Goal: Information Seeking & Learning: Learn about a topic

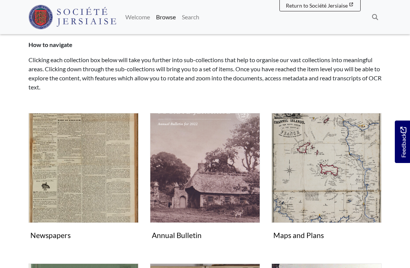
scroll to position [79, 0]
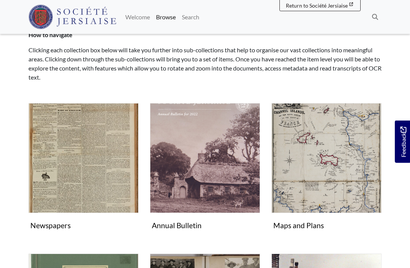
click at [53, 169] on img "Subcollection" at bounding box center [83, 159] width 110 height 110
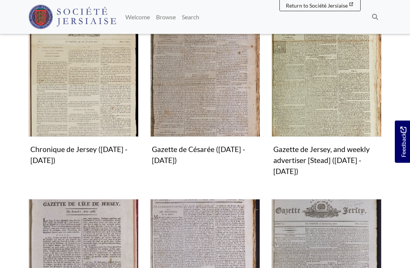
scroll to position [251, 0]
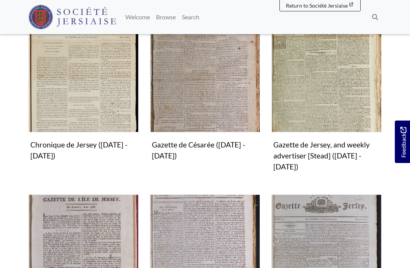
click at [116, 101] on img "Subcollection" at bounding box center [83, 77] width 110 height 110
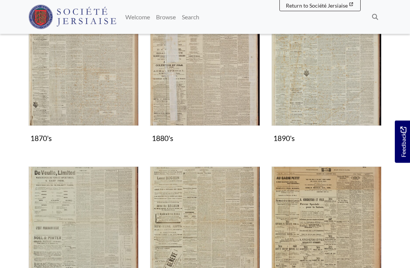
scroll to position [532, 0]
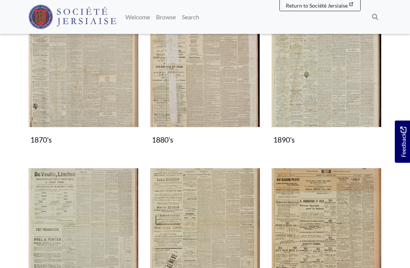
click at [110, 96] on img "Subcollection" at bounding box center [83, 73] width 110 height 110
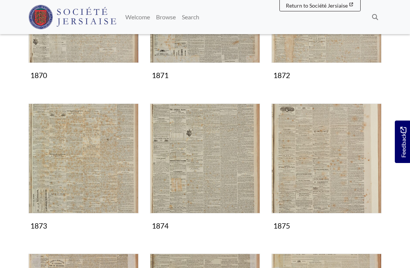
scroll to position [209, 0]
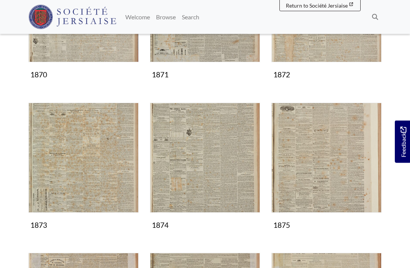
click at [129, 172] on img "Subcollection" at bounding box center [83, 158] width 110 height 110
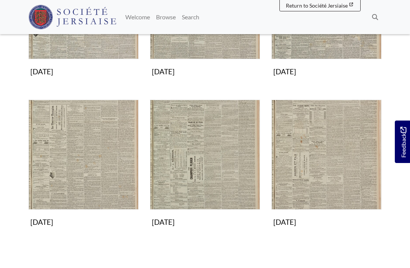
scroll to position [515, 0]
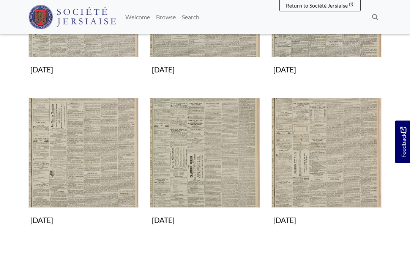
click at [237, 177] on img "Subcollection" at bounding box center [205, 153] width 110 height 110
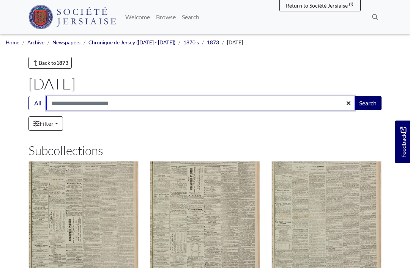
click at [218, 105] on input "Search:" at bounding box center [200, 103] width 309 height 14
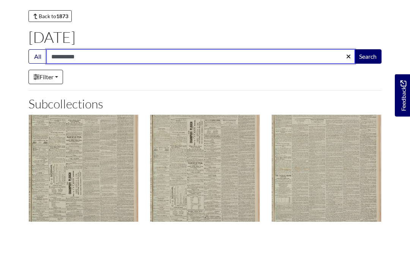
type input "**********"
click at [368, 96] on button "Search" at bounding box center [367, 103] width 27 height 14
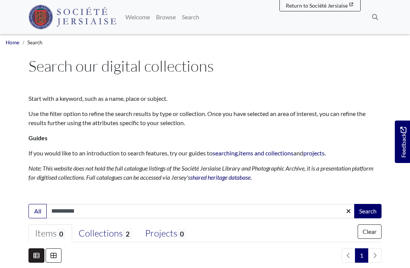
click at [375, 208] on button "Search" at bounding box center [367, 211] width 27 height 14
click at [87, 210] on input "**********" at bounding box center [200, 211] width 309 height 14
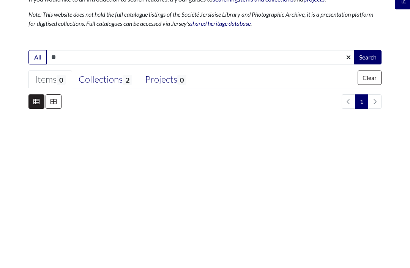
type input "*"
type input "**"
click at [374, 204] on button "Search" at bounding box center [367, 211] width 27 height 14
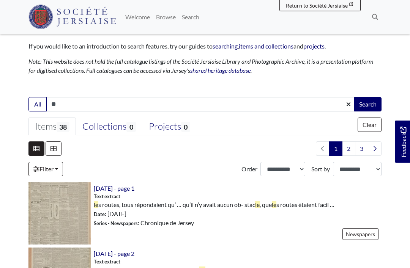
scroll to position [101, 0]
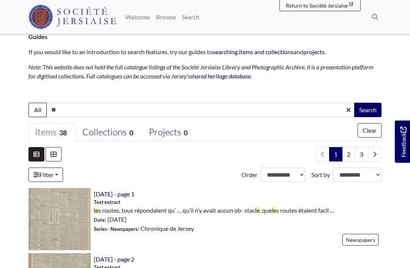
click at [55, 111] on input "**" at bounding box center [200, 110] width 309 height 14
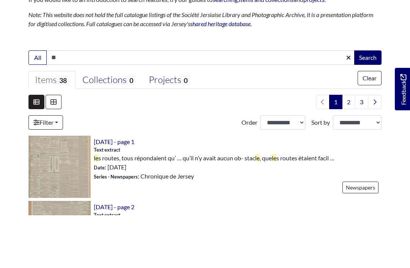
click at [114, 103] on input "**" at bounding box center [200, 110] width 309 height 14
type input "*"
type input "*****"
click at [369, 103] on button "Search" at bounding box center [367, 110] width 27 height 14
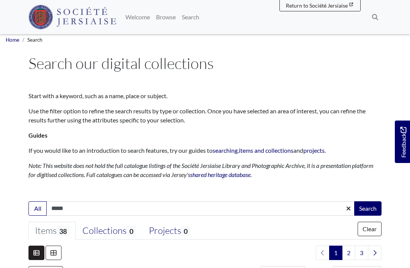
scroll to position [0, 0]
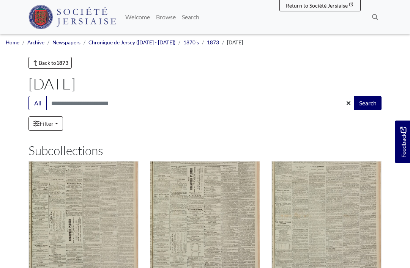
click at [207, 44] on link "1873" at bounding box center [213, 42] width 12 height 6
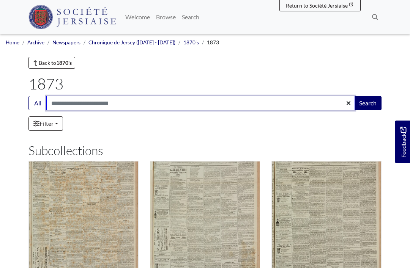
click at [129, 106] on input "Search:" at bounding box center [200, 103] width 309 height 14
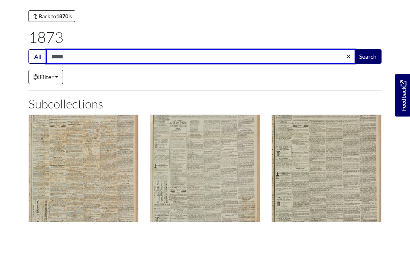
type input "*****"
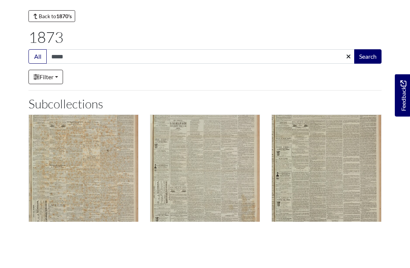
click at [372, 96] on button "Search" at bounding box center [367, 103] width 27 height 14
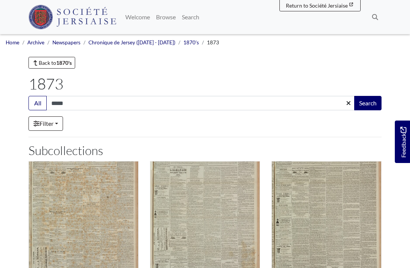
click at [185, 40] on link "1870's" at bounding box center [191, 42] width 16 height 6
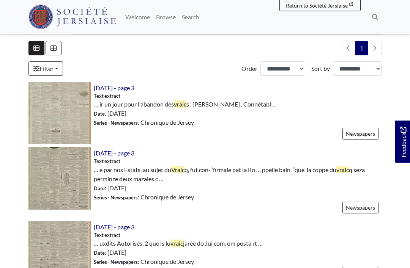
scroll to position [209, 0]
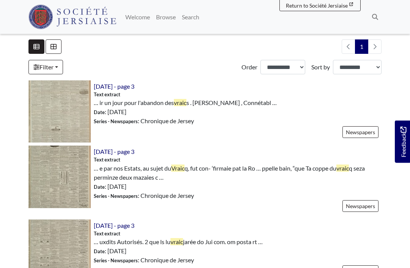
click at [50, 178] on img at bounding box center [59, 177] width 62 height 62
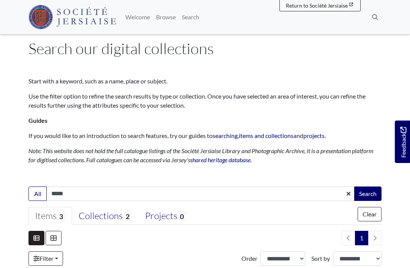
scroll to position [0, 0]
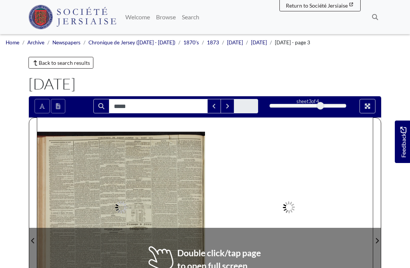
type input "*****"
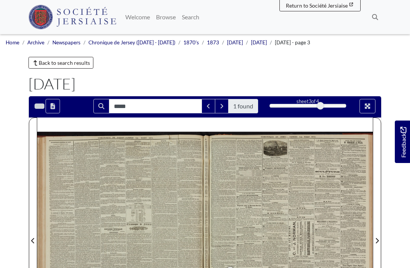
click at [157, 190] on div at bounding box center [205, 236] width 336 height 237
click at [166, 221] on div at bounding box center [121, 236] width 168 height 237
click at [167, 221] on div at bounding box center [121, 236] width 168 height 237
click at [379, 237] on span "Next Page" at bounding box center [377, 241] width 8 height 9
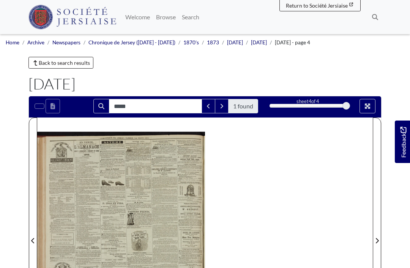
scroll to position [46, 0]
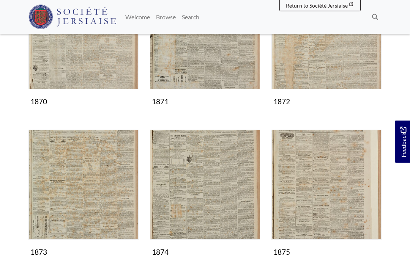
scroll to position [182, 0]
click at [207, 215] on img "Subcollection" at bounding box center [205, 185] width 110 height 110
click at [219, 186] on img "Subcollection" at bounding box center [205, 185] width 110 height 110
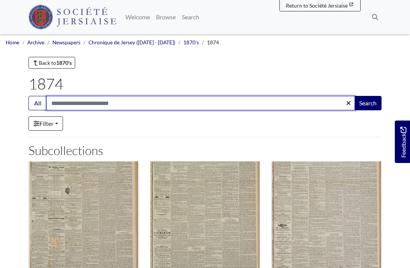
click at [186, 106] on input "Search:" at bounding box center [200, 103] width 309 height 14
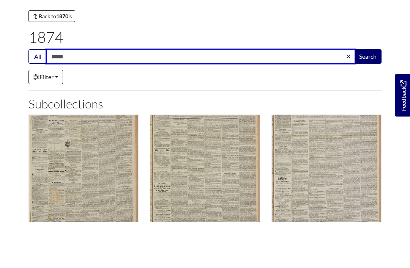
type input "*****"
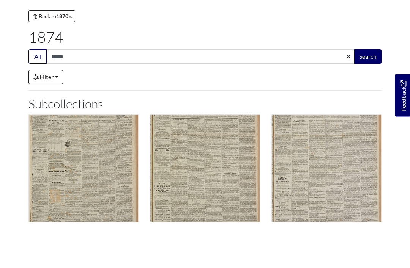
click at [368, 96] on button "Search" at bounding box center [367, 103] width 27 height 14
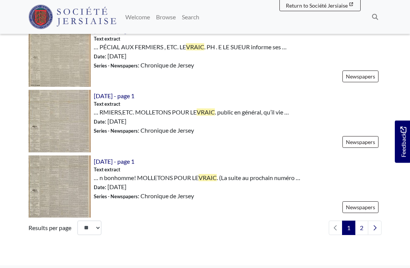
scroll to position [1068, 0]
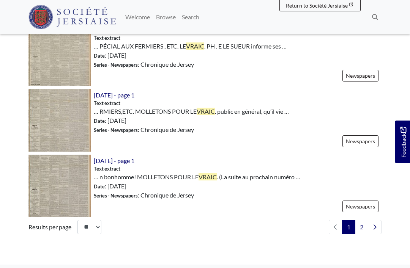
click at [359, 230] on link "2" at bounding box center [361, 227] width 13 height 14
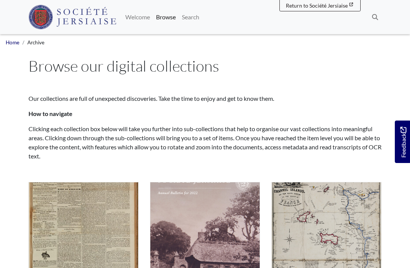
click at [107, 216] on img "Subcollection" at bounding box center [83, 237] width 110 height 110
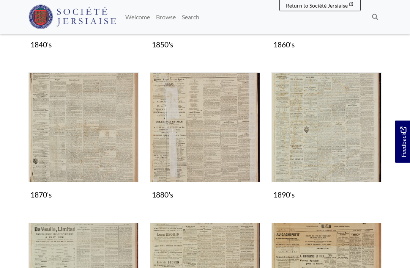
scroll to position [478, 0]
click at [113, 152] on img "Subcollection" at bounding box center [83, 128] width 110 height 110
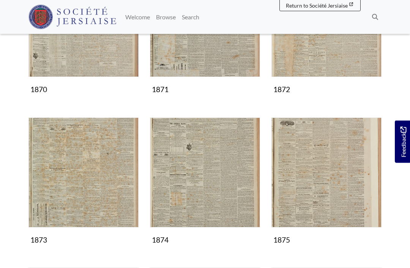
scroll to position [222, 0]
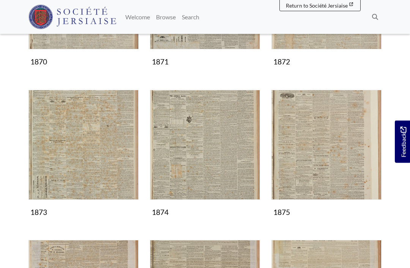
click at [111, 171] on img "Subcollection" at bounding box center [83, 145] width 110 height 110
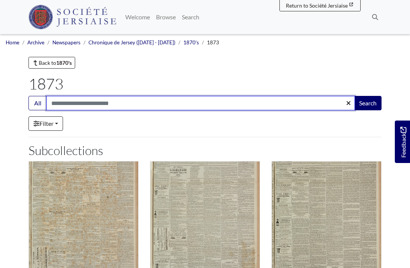
click at [195, 103] on input "Search:" at bounding box center [200, 103] width 309 height 14
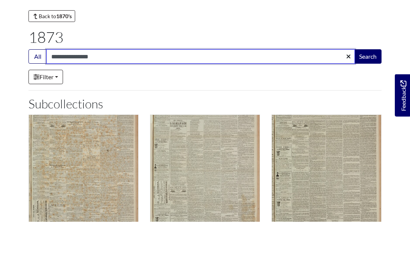
type input "**********"
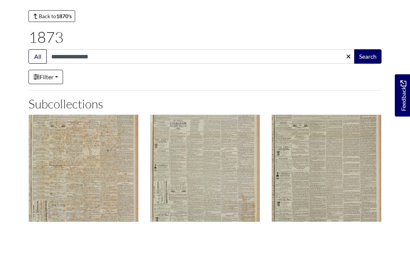
click at [372, 96] on button "Search" at bounding box center [367, 103] width 27 height 14
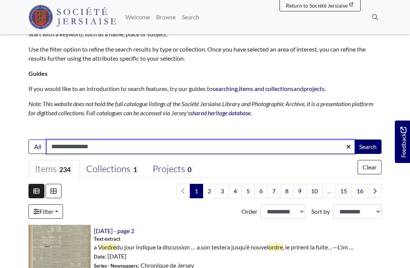
scroll to position [142, 0]
